Goal: Information Seeking & Learning: Find specific fact

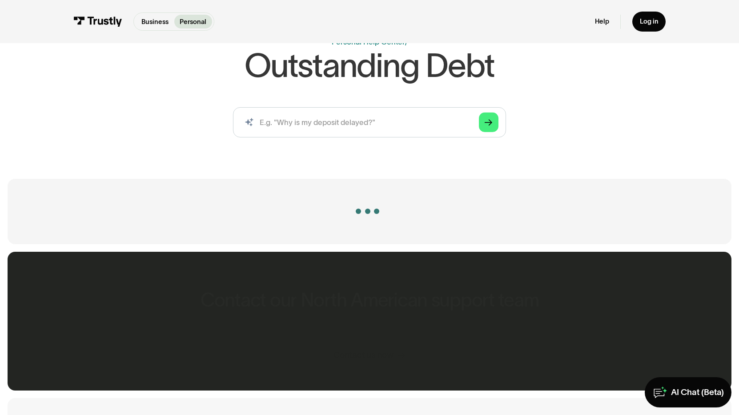
scroll to position [74, 0]
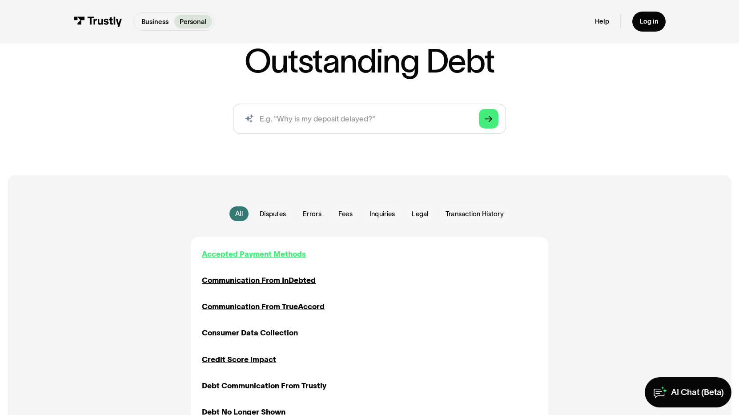
click at [285, 253] on div "Accepted Payment Methods" at bounding box center [254, 254] width 104 height 11
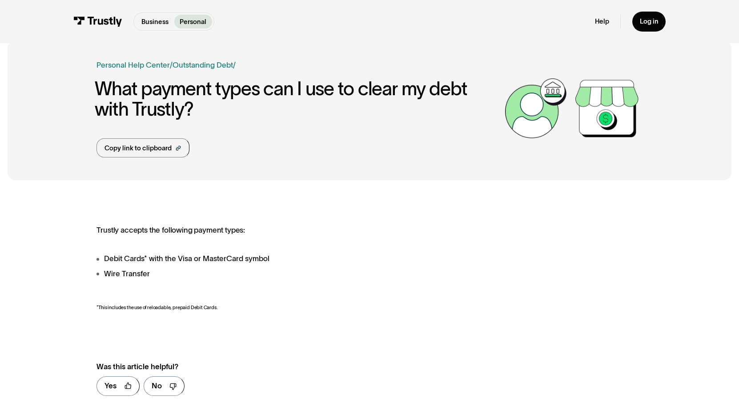
scroll to position [13, 0]
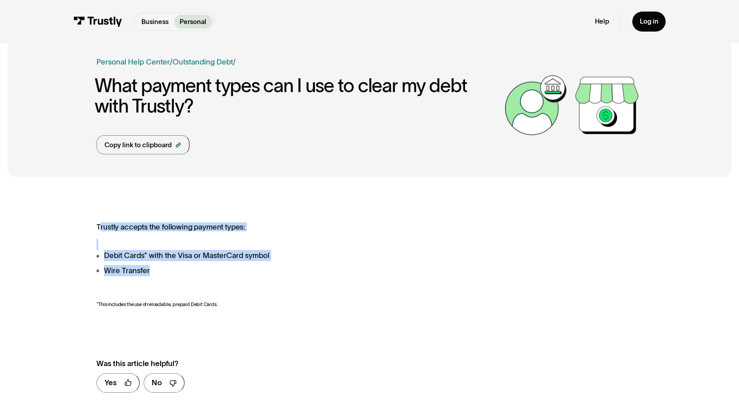
drag, startPoint x: 99, startPoint y: 225, endPoint x: 209, endPoint y: 273, distance: 120.5
click at [209, 273] on div "Trustly accepts the following payment types: Debit Cards* with the Visa or Mast…" at bounding box center [271, 265] width 351 height 87
click at [209, 273] on li "Wire Transfer" at bounding box center [271, 270] width 351 height 11
drag, startPoint x: 98, startPoint y: 225, endPoint x: 167, endPoint y: 273, distance: 84.5
click at [167, 273] on div "Trustly accepts the following payment types: Debit Cards* with the Visa or Mast…" at bounding box center [271, 265] width 351 height 87
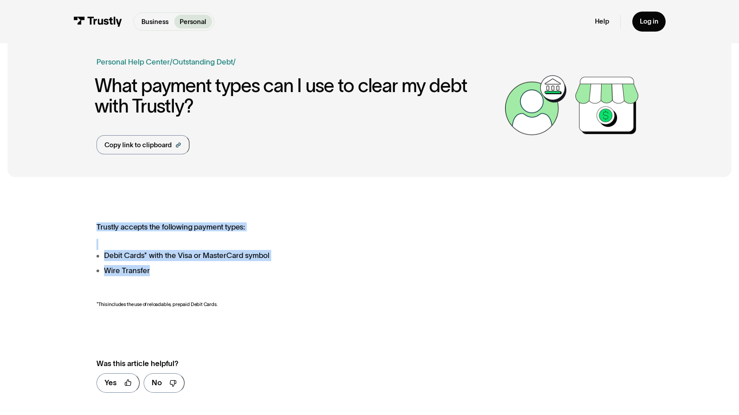
click at [167, 273] on li "Wire Transfer" at bounding box center [271, 270] width 351 height 11
drag, startPoint x: 155, startPoint y: 274, endPoint x: 83, endPoint y: 214, distance: 94.1
click at [83, 214] on div "**********" at bounding box center [370, 311] width 724 height 253
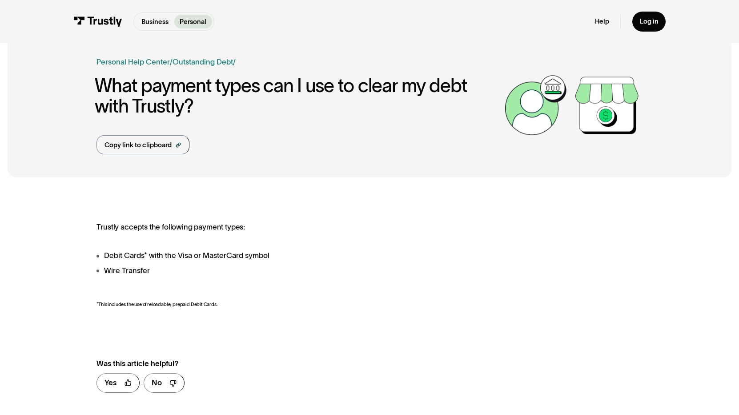
click at [203, 277] on div "Trustly accepts the following payment types: Debit Cards* with the Visa or Mast…" at bounding box center [271, 265] width 351 height 87
